Goal: Task Accomplishment & Management: Manage account settings

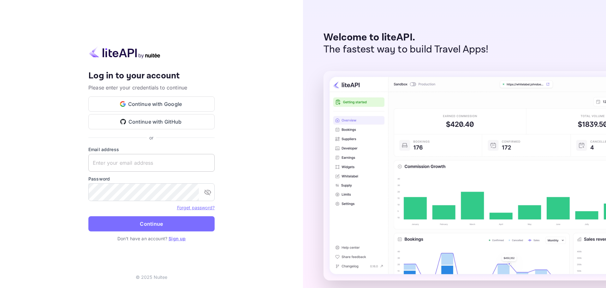
click at [113, 162] on input "text" at bounding box center [151, 163] width 126 height 18
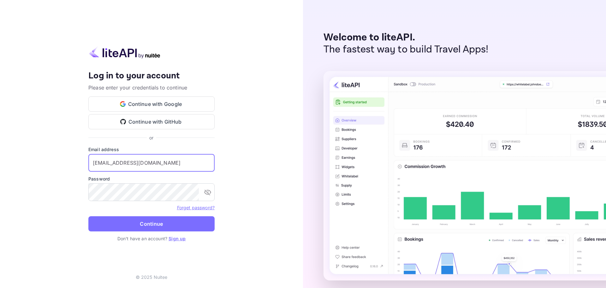
type input "[EMAIL_ADDRESS][DOMAIN_NAME]"
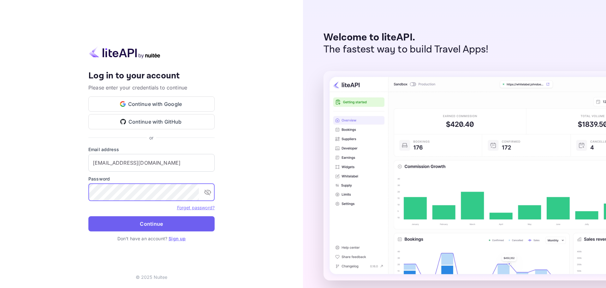
click at [137, 226] on button "Continue" at bounding box center [151, 223] width 126 height 15
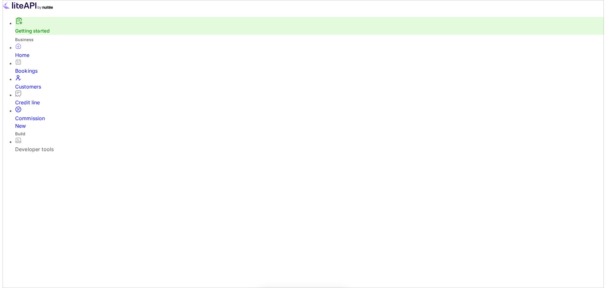
scroll to position [5, 5]
click at [24, 75] on div "Bookings" at bounding box center [307, 71] width 589 height 8
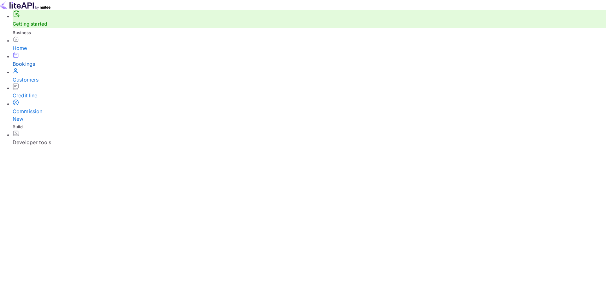
select select "7"
select select "2025"
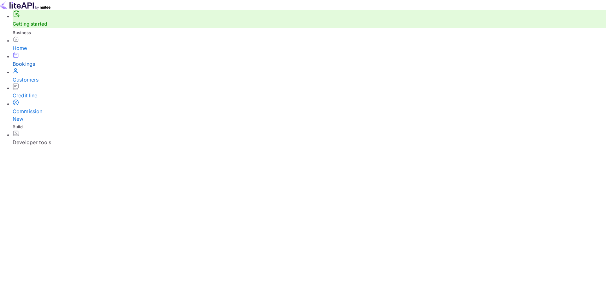
select select "5"
select select "2025"
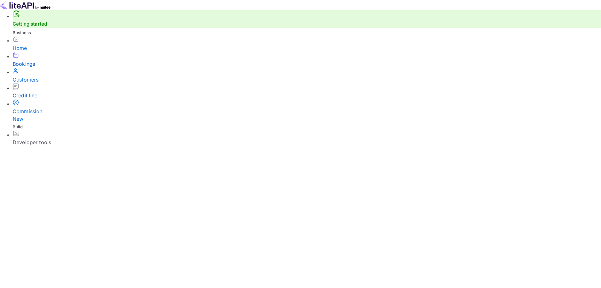
click at [21, 98] on div "Credit line" at bounding box center [307, 96] width 589 height 8
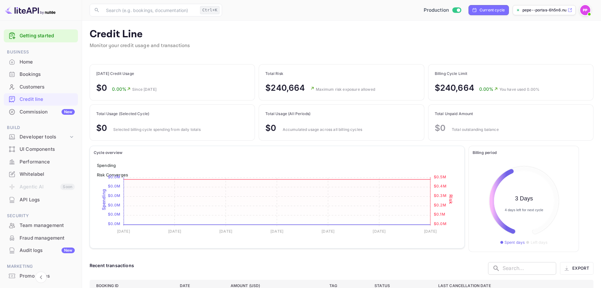
click at [582, 9] on img at bounding box center [586, 10] width 10 height 10
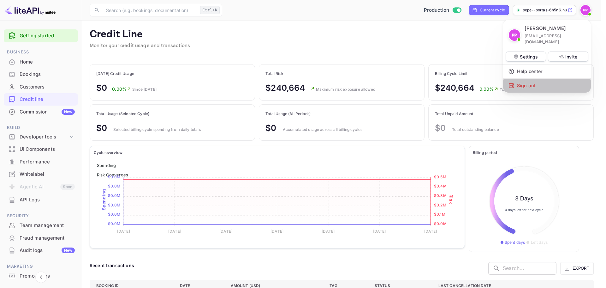
click at [520, 81] on div "Sign out" at bounding box center [547, 86] width 88 height 14
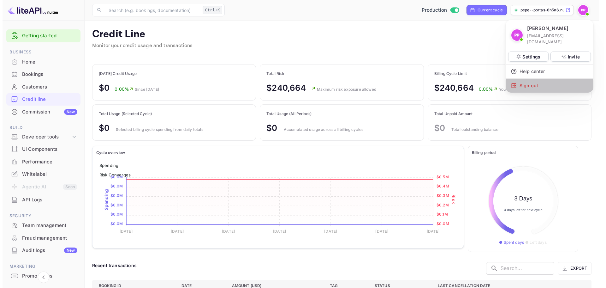
scroll to position [5, 5]
